Goal: Task Accomplishment & Management: Manage account settings

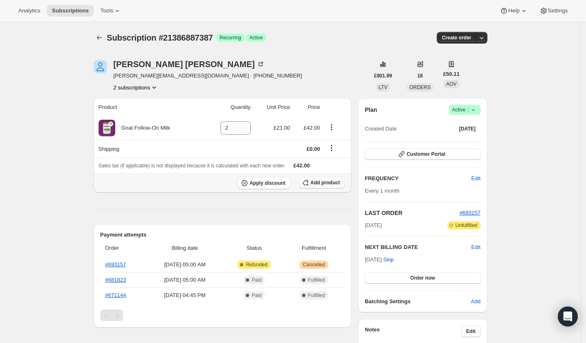
click at [324, 187] on button "Add product" at bounding box center [322, 183] width 46 height 12
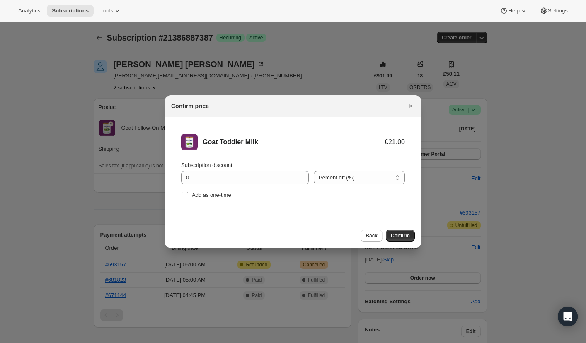
click at [402, 238] on span "Confirm" at bounding box center [400, 236] width 19 height 7
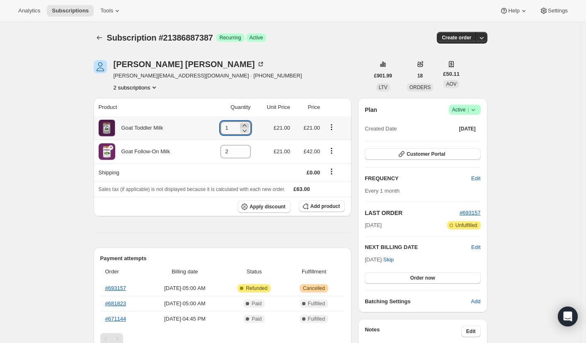
click at [248, 125] on icon at bounding box center [244, 125] width 8 height 8
type input "2"
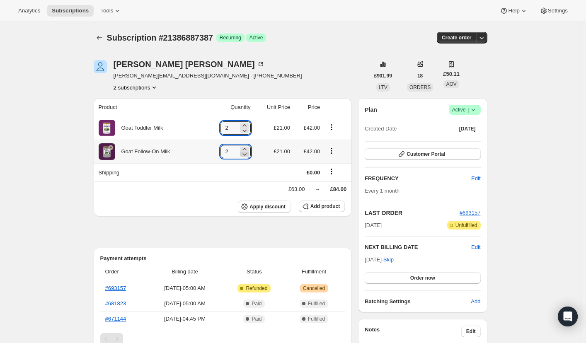
click at [244, 155] on icon at bounding box center [244, 154] width 8 height 8
type input "0"
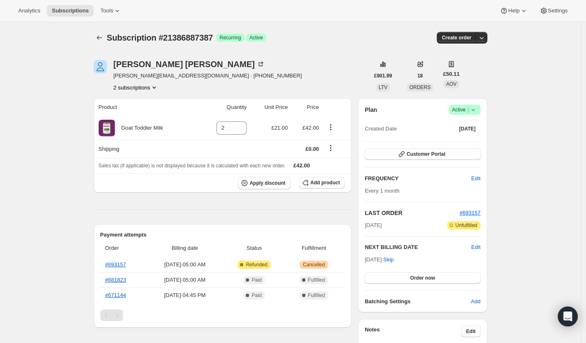
click at [143, 85] on button "2 subscriptions" at bounding box center [136, 87] width 45 height 8
click at [136, 98] on button "21151809755" at bounding box center [138, 102] width 63 height 13
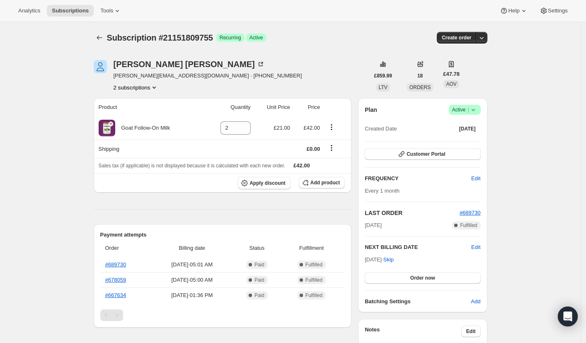
click at [155, 89] on button "2 subscriptions" at bounding box center [136, 87] width 45 height 8
click at [131, 116] on span "21386887387" at bounding box center [126, 117] width 33 height 6
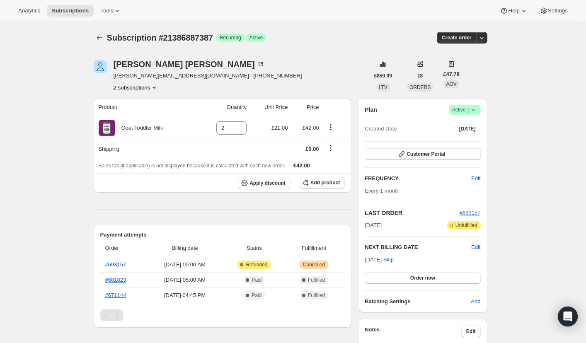
click at [142, 89] on button "2 subscriptions" at bounding box center [136, 87] width 45 height 8
click at [127, 106] on span "21151809755" at bounding box center [125, 103] width 33 height 6
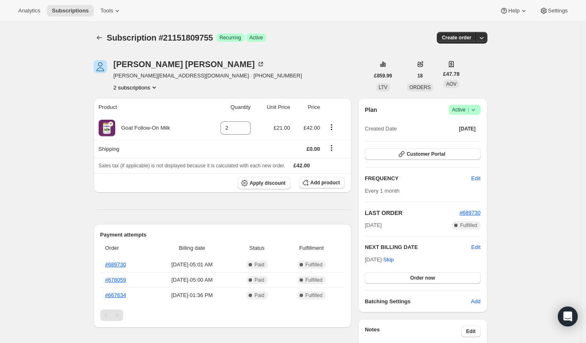
click at [152, 87] on button "2 subscriptions" at bounding box center [136, 87] width 45 height 8
click at [130, 116] on span "21386887387" at bounding box center [126, 117] width 33 height 6
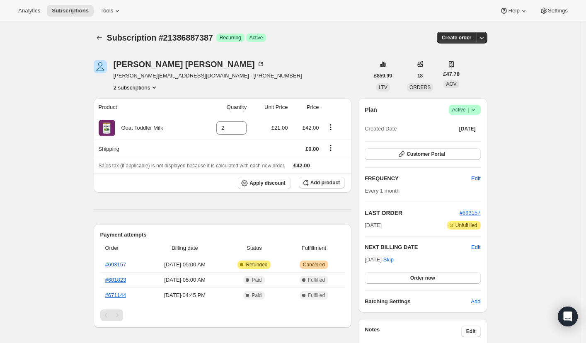
click at [148, 85] on button "2 subscriptions" at bounding box center [136, 87] width 45 height 8
click at [138, 99] on span "21151809755" at bounding box center [138, 103] width 58 height 8
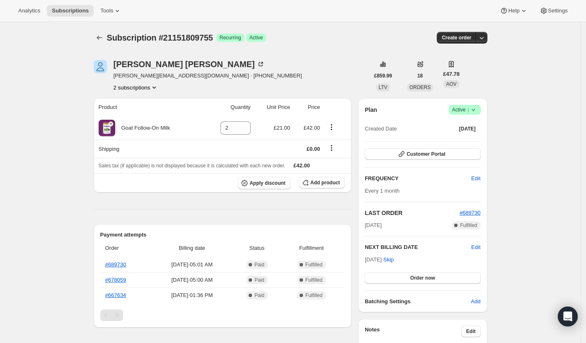
click at [478, 111] on icon at bounding box center [473, 110] width 8 height 8
click at [450, 142] on span "Cancel subscription" at bounding box center [464, 140] width 47 height 6
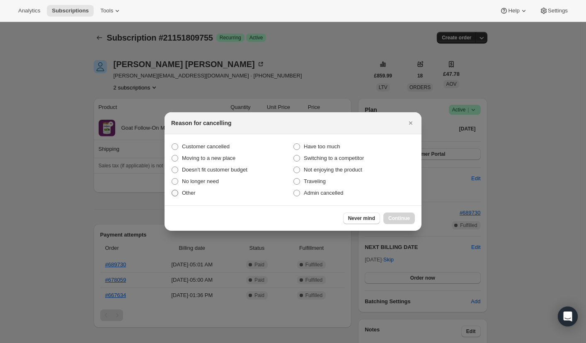
click at [187, 196] on span "Other" at bounding box center [189, 193] width 14 height 6
click at [172, 190] on input "Other" at bounding box center [172, 190] width 0 height 0
radio input "true"
click at [392, 218] on span "Continue" at bounding box center [399, 218] width 22 height 7
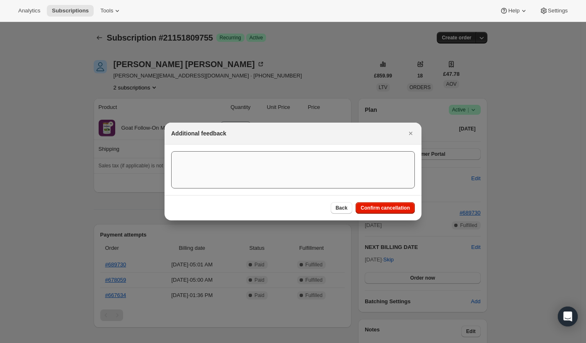
drag, startPoint x: 383, startPoint y: 210, endPoint x: 326, endPoint y: 206, distance: 56.9
click at [383, 210] on span "Confirm cancellation" at bounding box center [385, 208] width 49 height 7
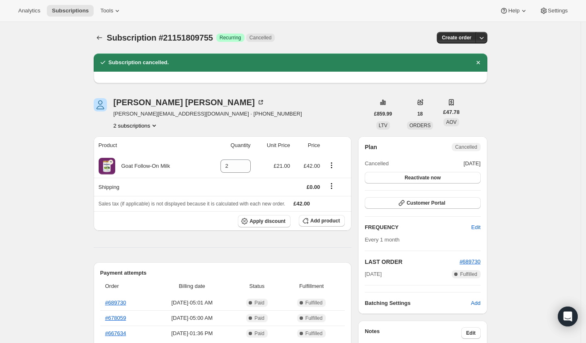
drag, startPoint x: 155, startPoint y: 124, endPoint x: 149, endPoint y: 128, distance: 7.6
click at [155, 124] on icon "Product actions" at bounding box center [154, 125] width 8 height 8
click at [127, 154] on span "21386887387" at bounding box center [126, 155] width 33 height 6
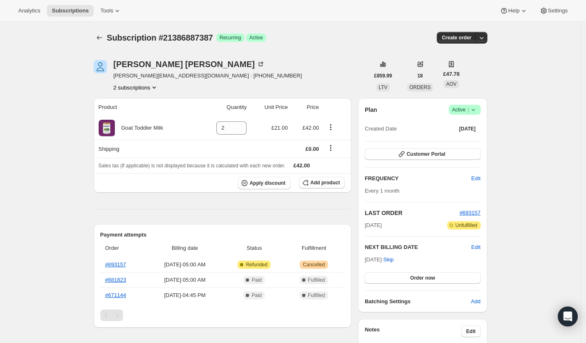
click at [147, 89] on button "2 subscriptions" at bounding box center [136, 87] width 45 height 8
click at [134, 107] on button "21151809755" at bounding box center [138, 102] width 63 height 13
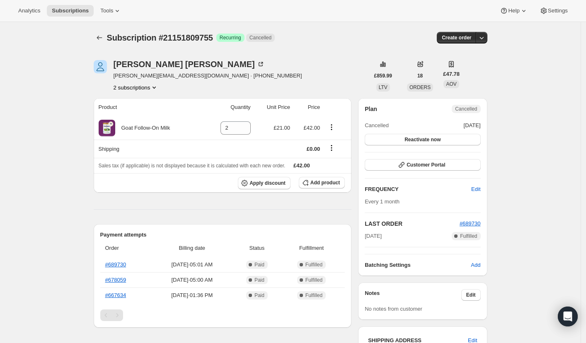
click at [127, 86] on button "2 subscriptions" at bounding box center [136, 87] width 45 height 8
click at [131, 113] on span "21386887387" at bounding box center [139, 117] width 58 height 8
